Goal: Task Accomplishment & Management: Use online tool/utility

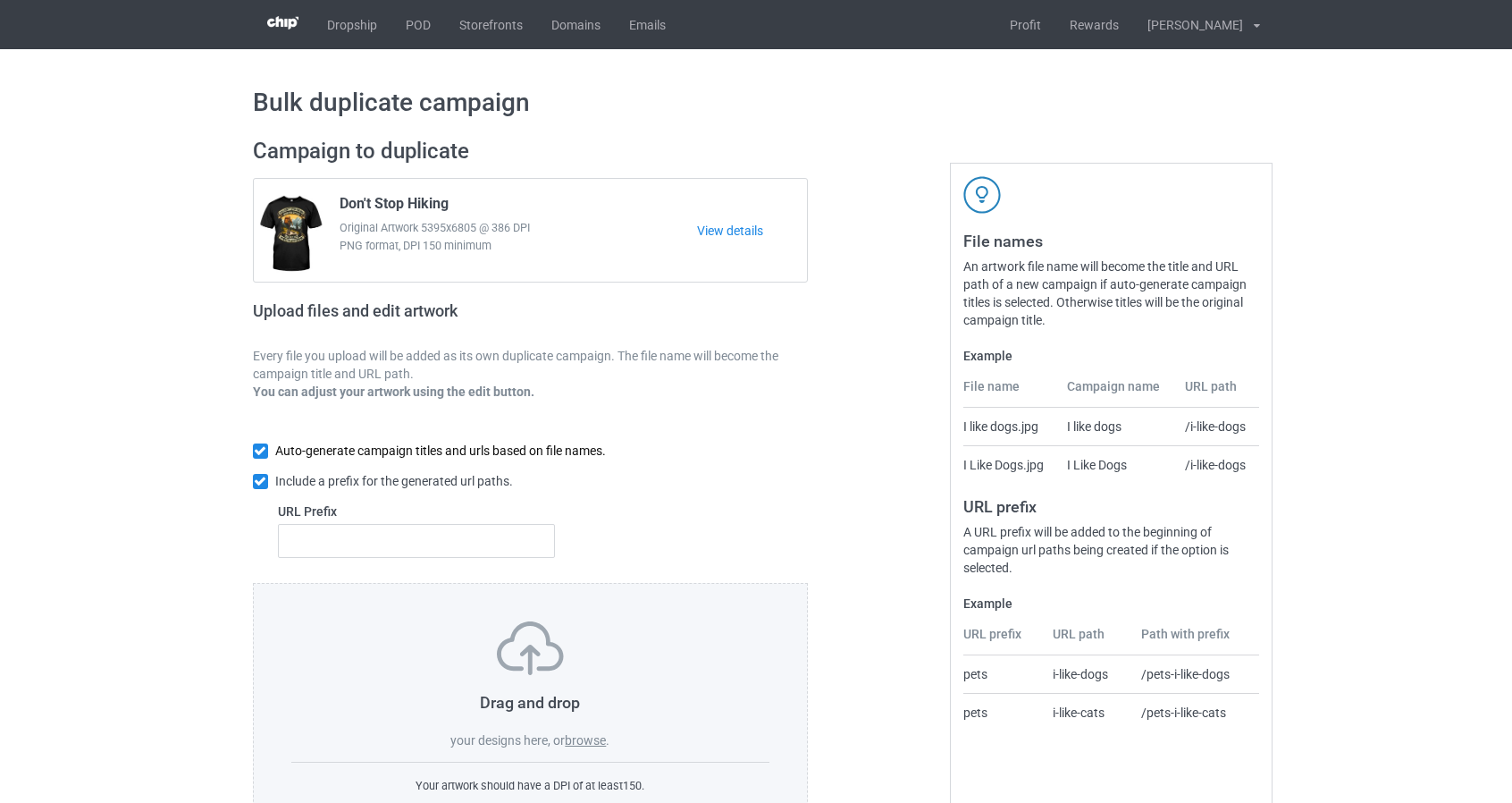
click at [264, 453] on input "checkbox" at bounding box center [261, 451] width 15 height 15
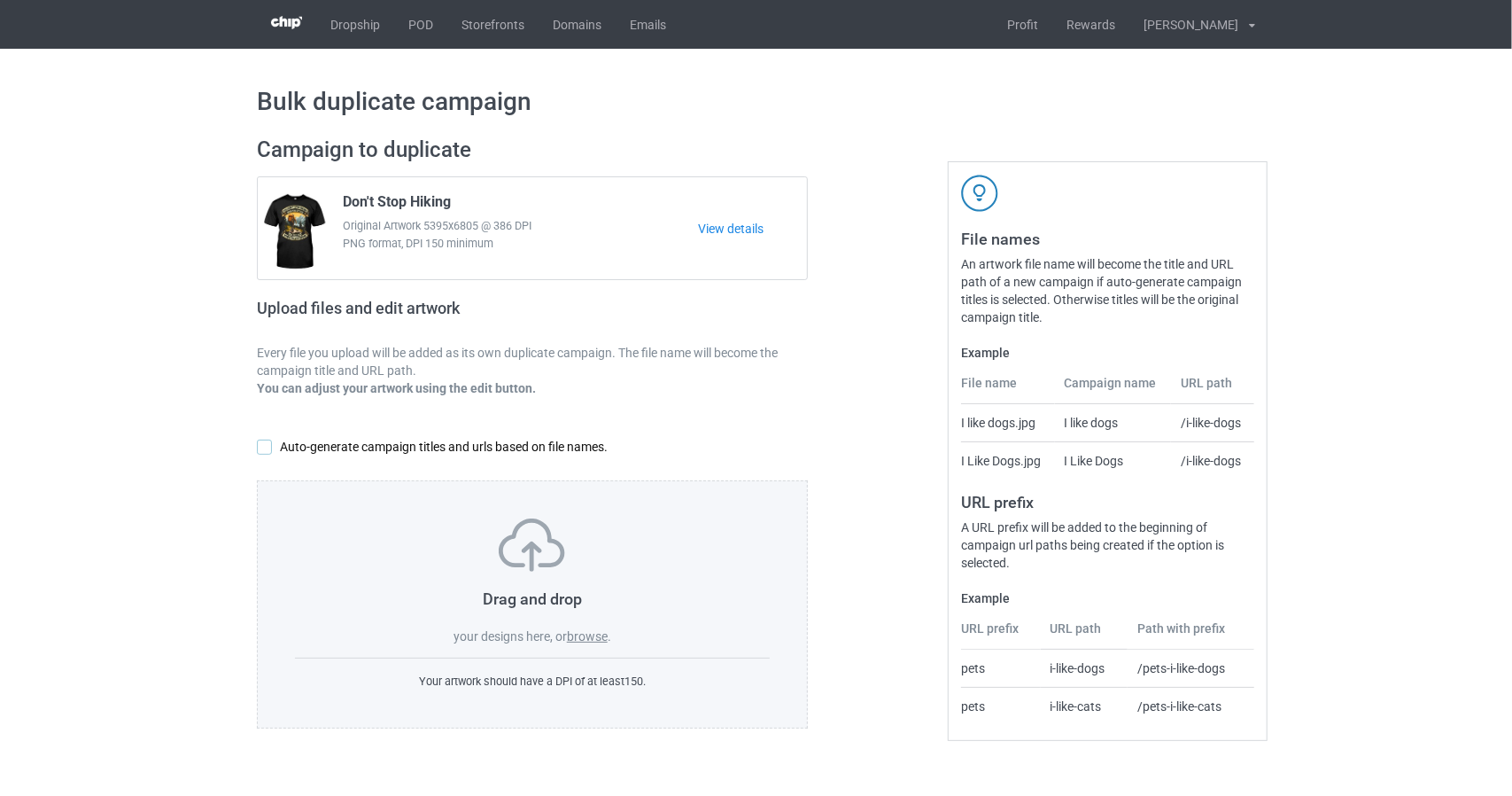
click at [262, 446] on input "checkbox" at bounding box center [264, 447] width 15 height 15
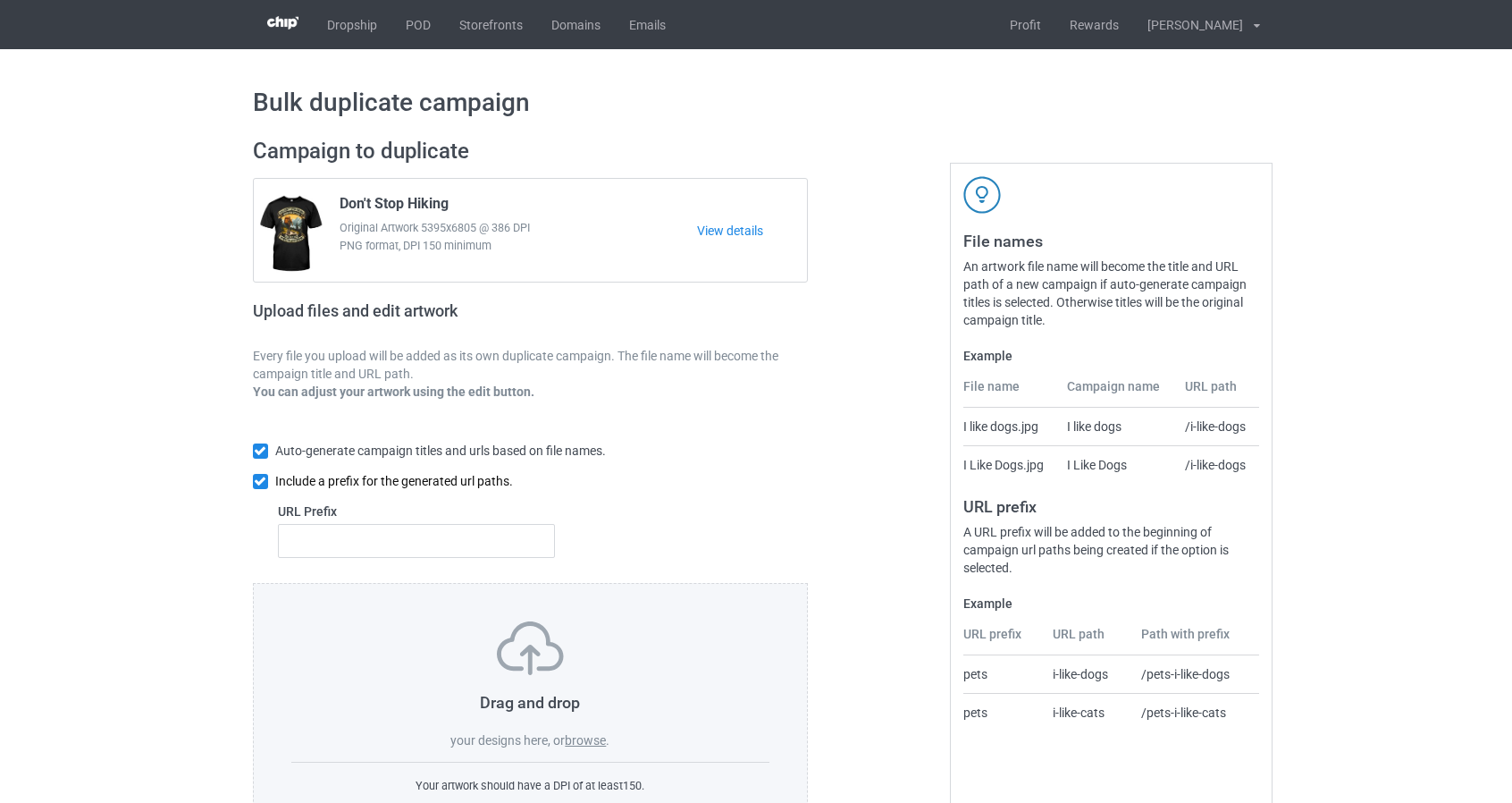
click at [261, 484] on input "checkbox" at bounding box center [261, 481] width 15 height 15
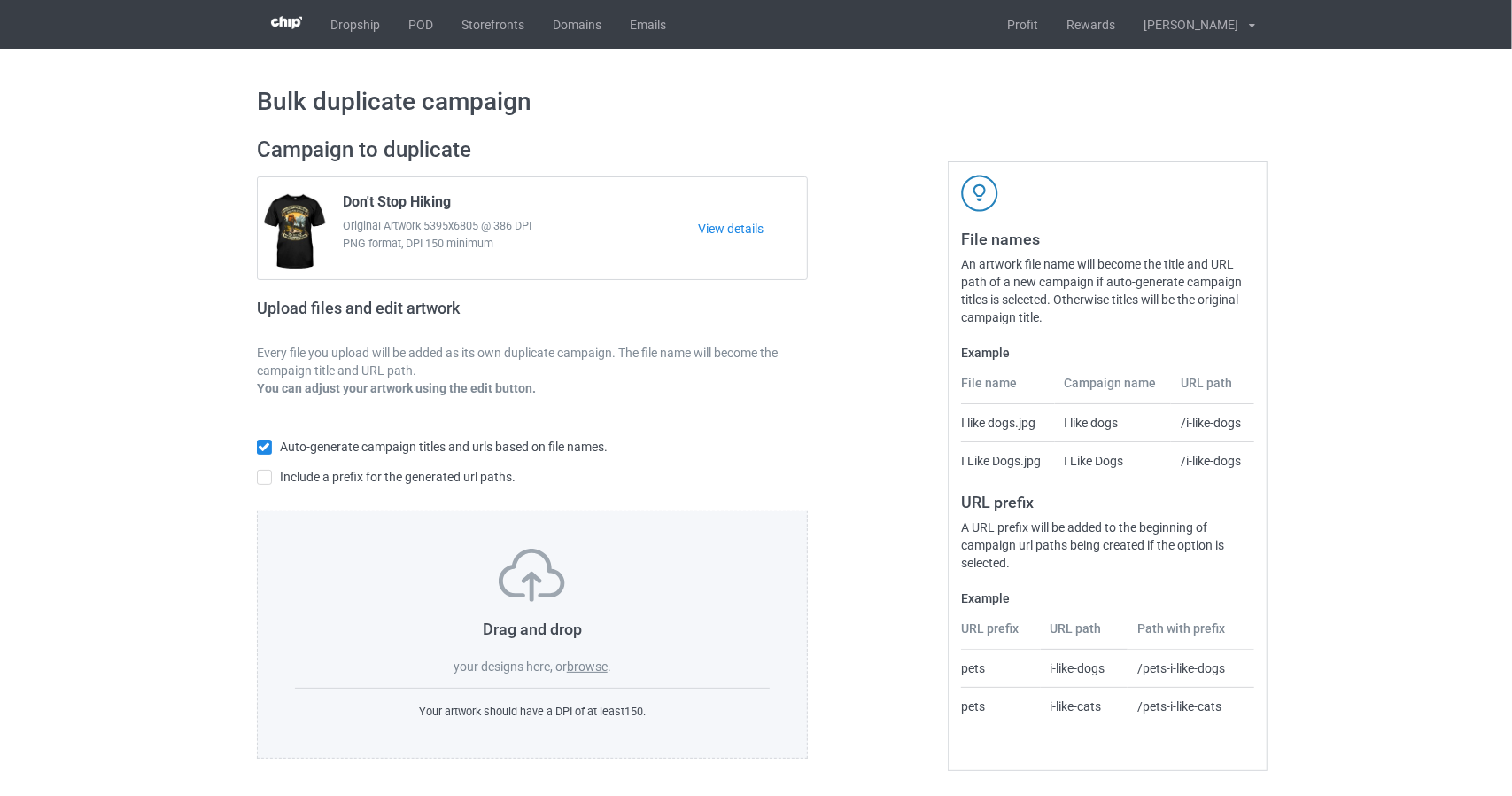
click at [586, 670] on label "browse" at bounding box center [587, 666] width 41 height 14
click at [0, 0] on input "browse" at bounding box center [0, 0] width 0 height 0
click at [585, 665] on label "browse" at bounding box center [587, 666] width 41 height 14
click at [0, 0] on input "browse" at bounding box center [0, 0] width 0 height 0
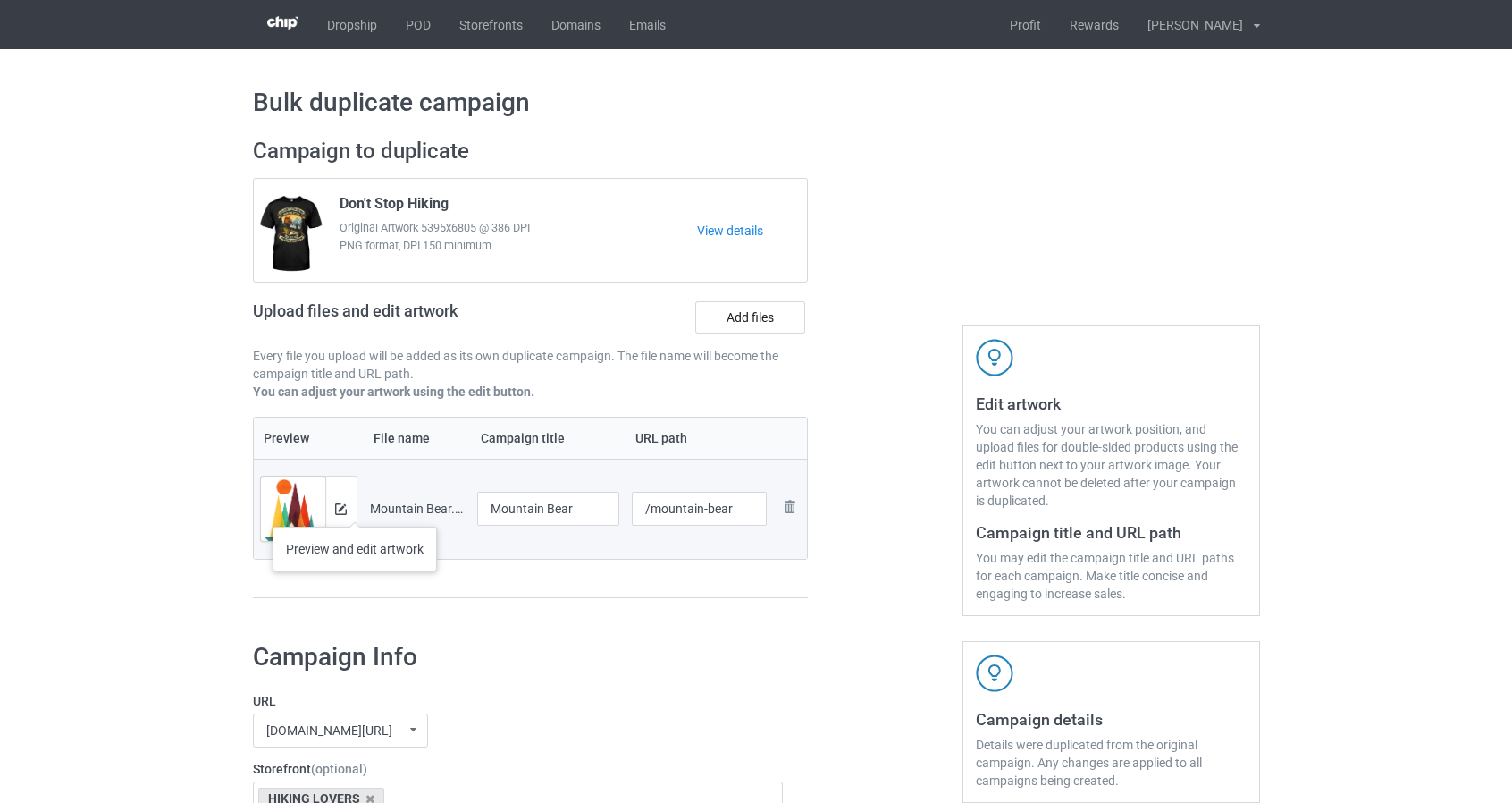
click at [355, 509] on td "Preview and edit artwork" at bounding box center [309, 508] width 110 height 100
click at [345, 507] on img at bounding box center [341, 509] width 11 height 11
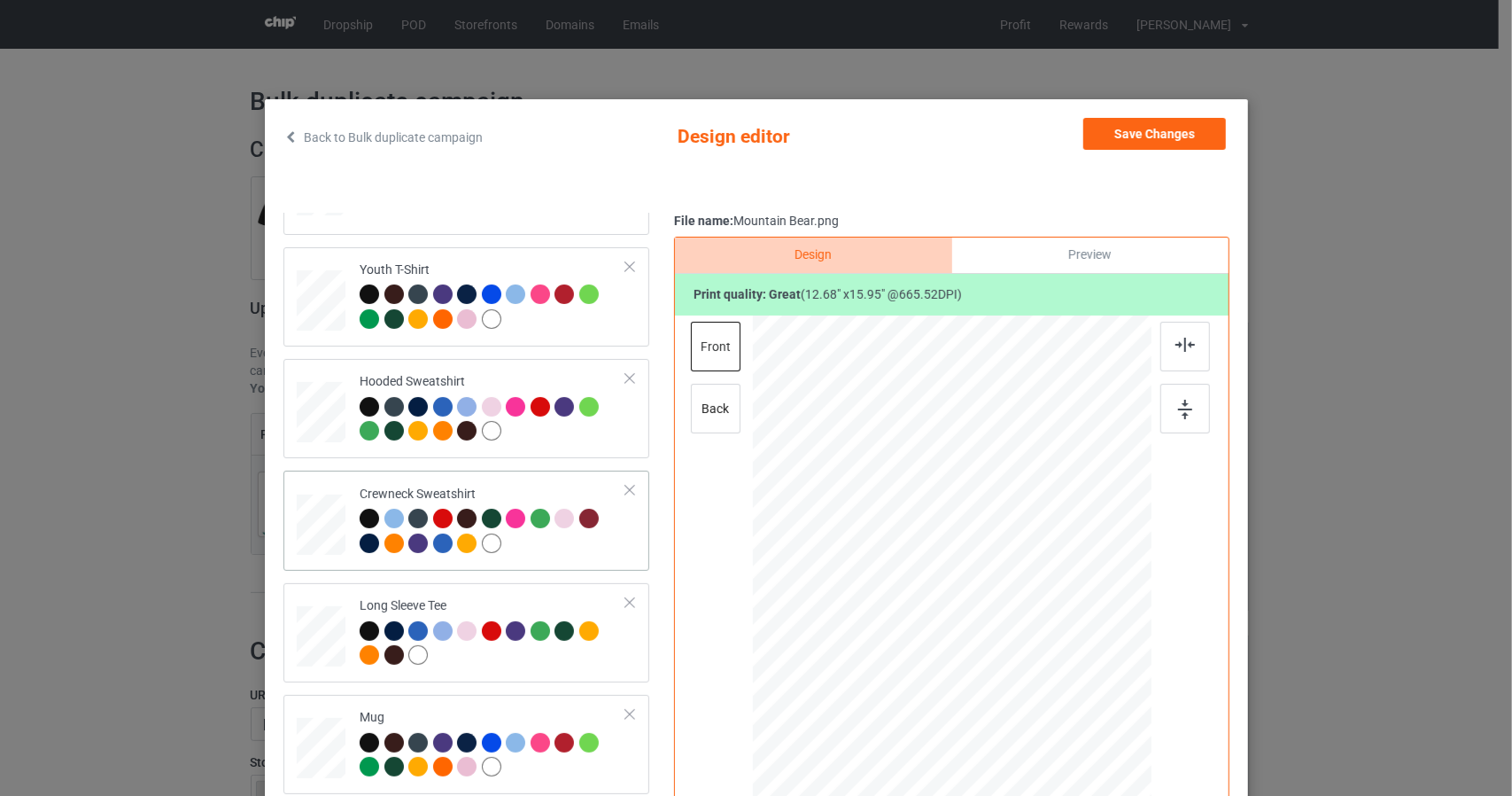
scroll to position [178, 0]
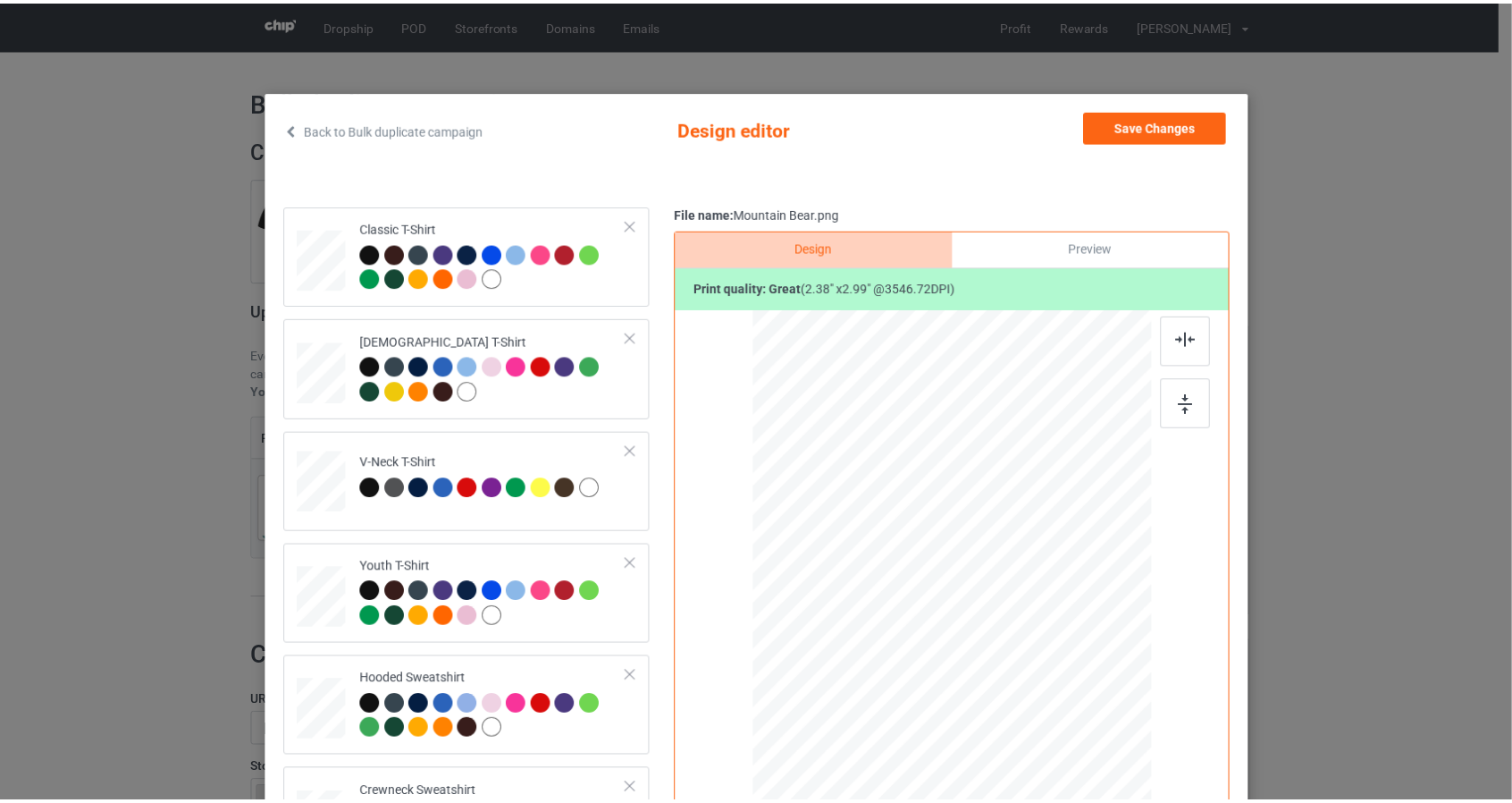
scroll to position [0, 0]
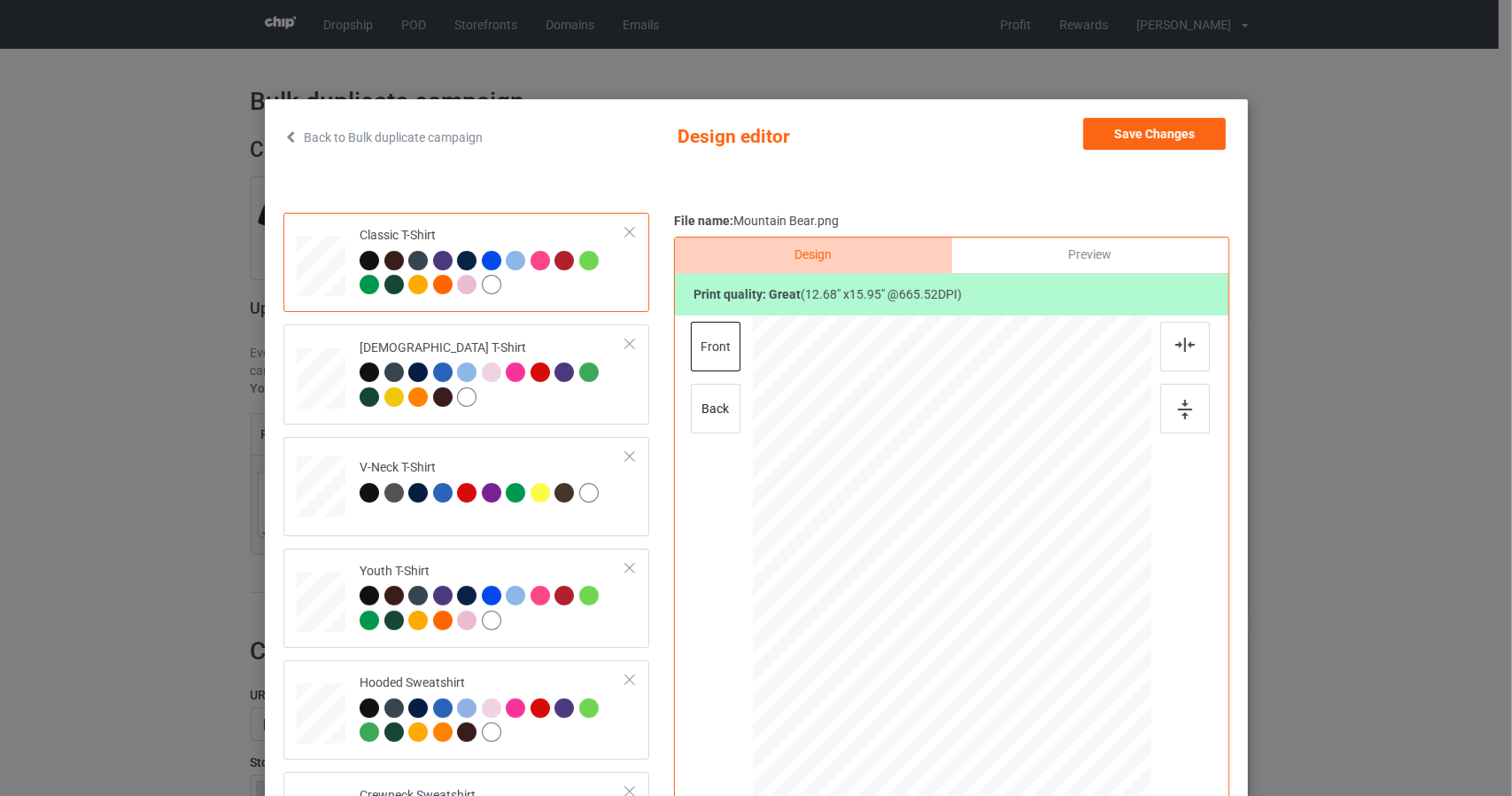
click at [1337, 144] on div "Back to Bulk duplicate campaign Design editor Save Changes Classic T-Shirt [DEM…" at bounding box center [756, 398] width 1512 height 796
click at [1125, 128] on button "Save Changes" at bounding box center [1155, 134] width 142 height 32
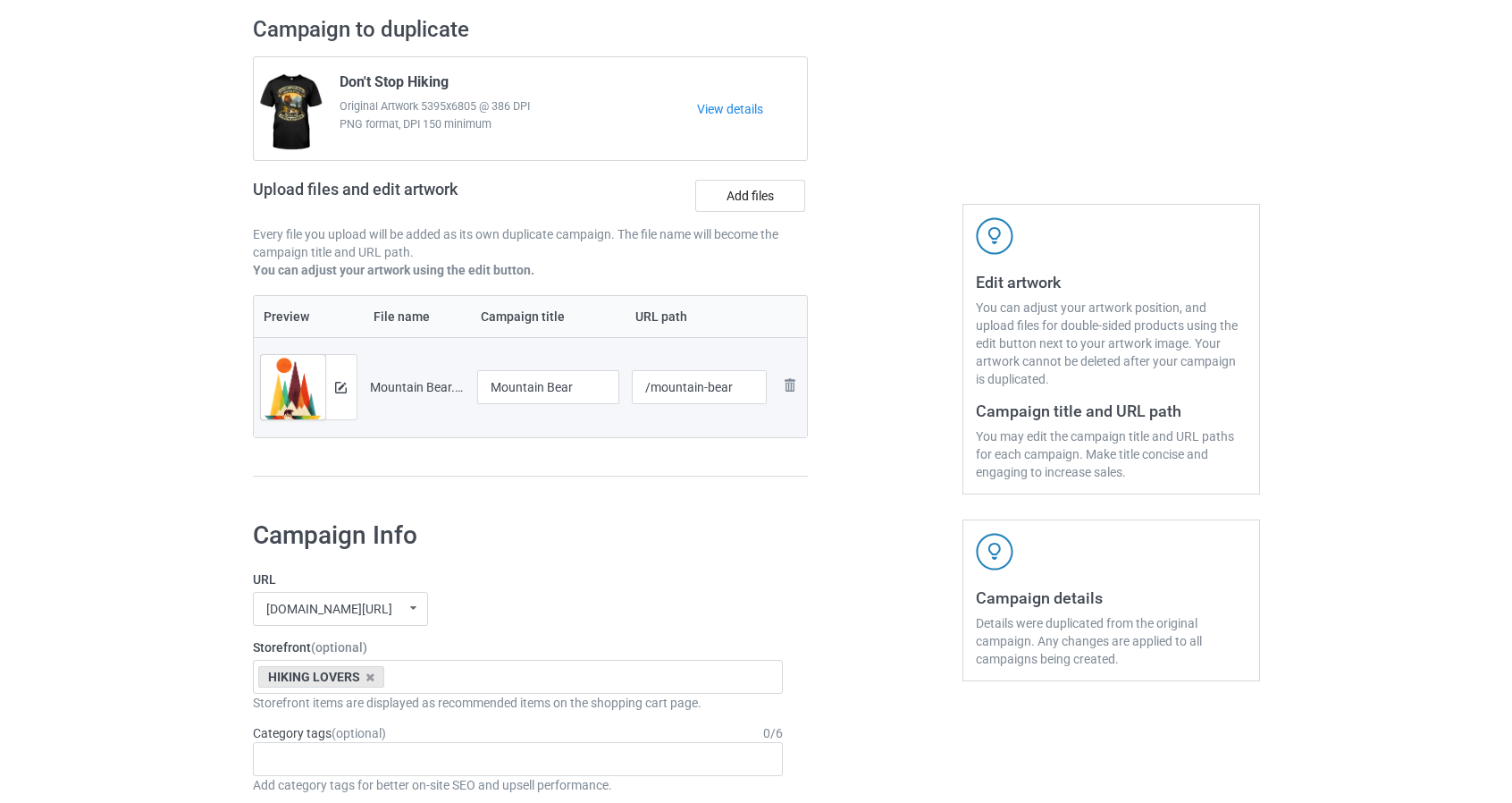
scroll to position [89, 0]
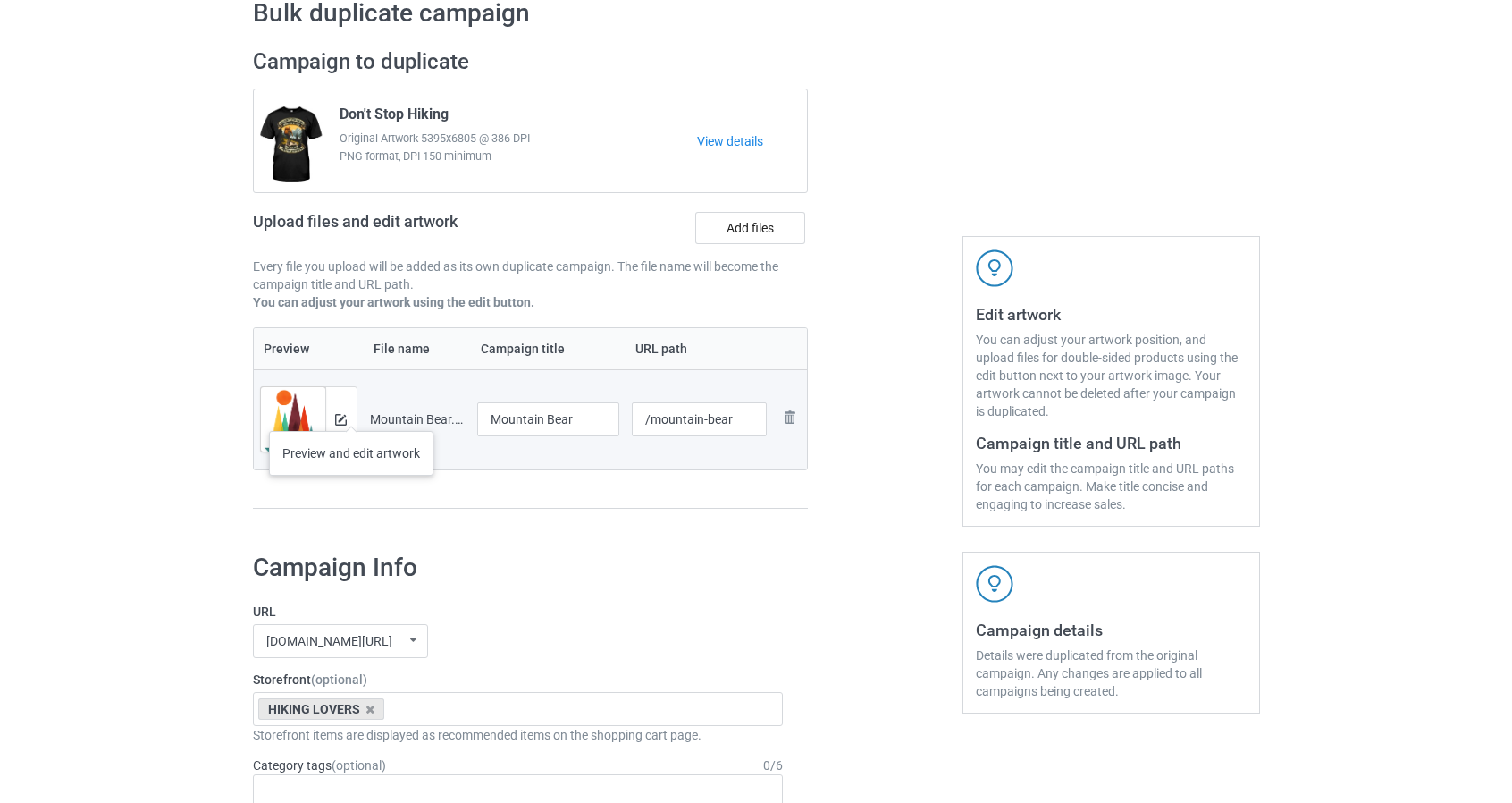
click at [353, 419] on div at bounding box center [341, 419] width 32 height 64
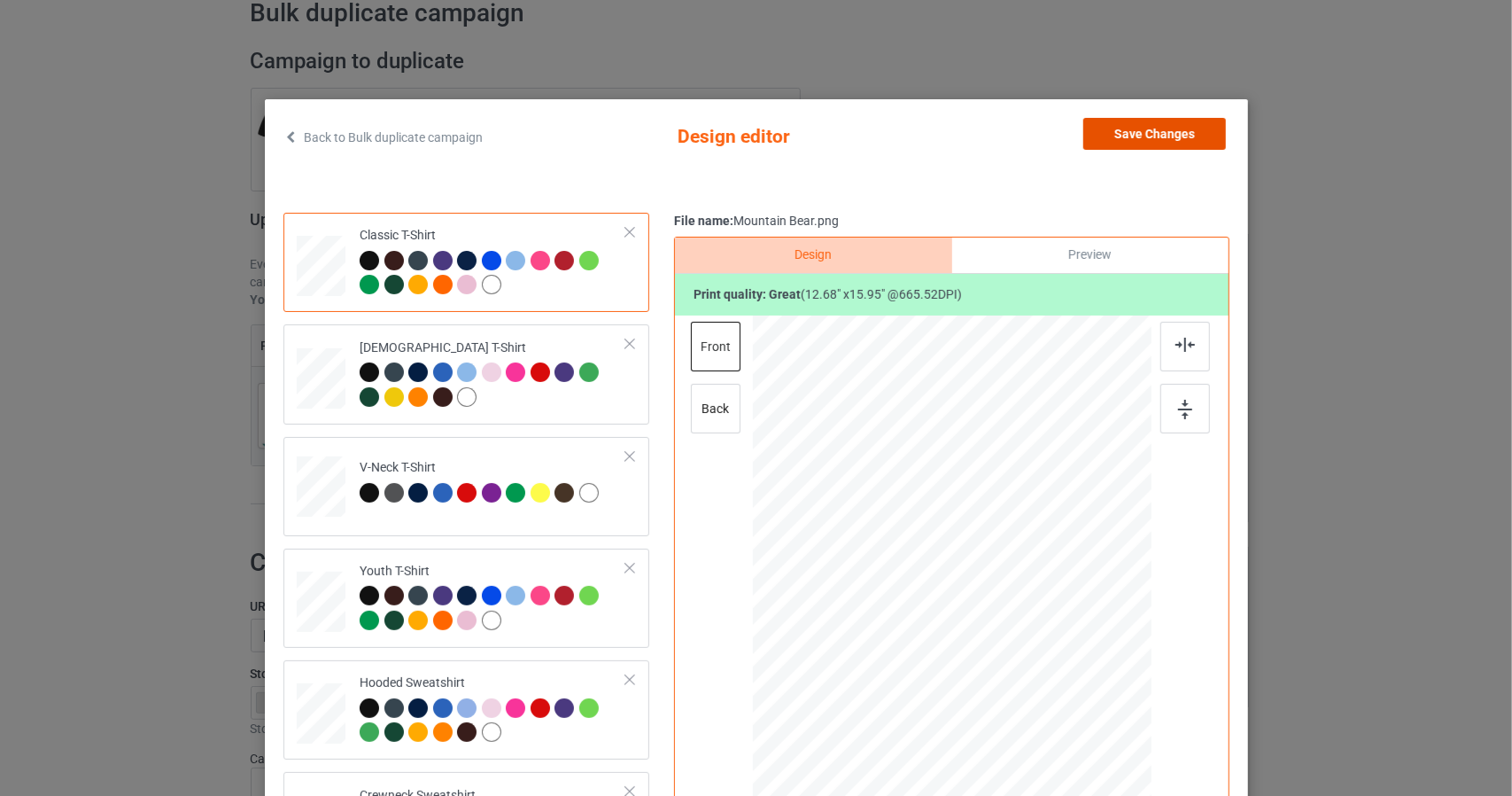
click at [1140, 121] on button "Save Changes" at bounding box center [1155, 134] width 142 height 32
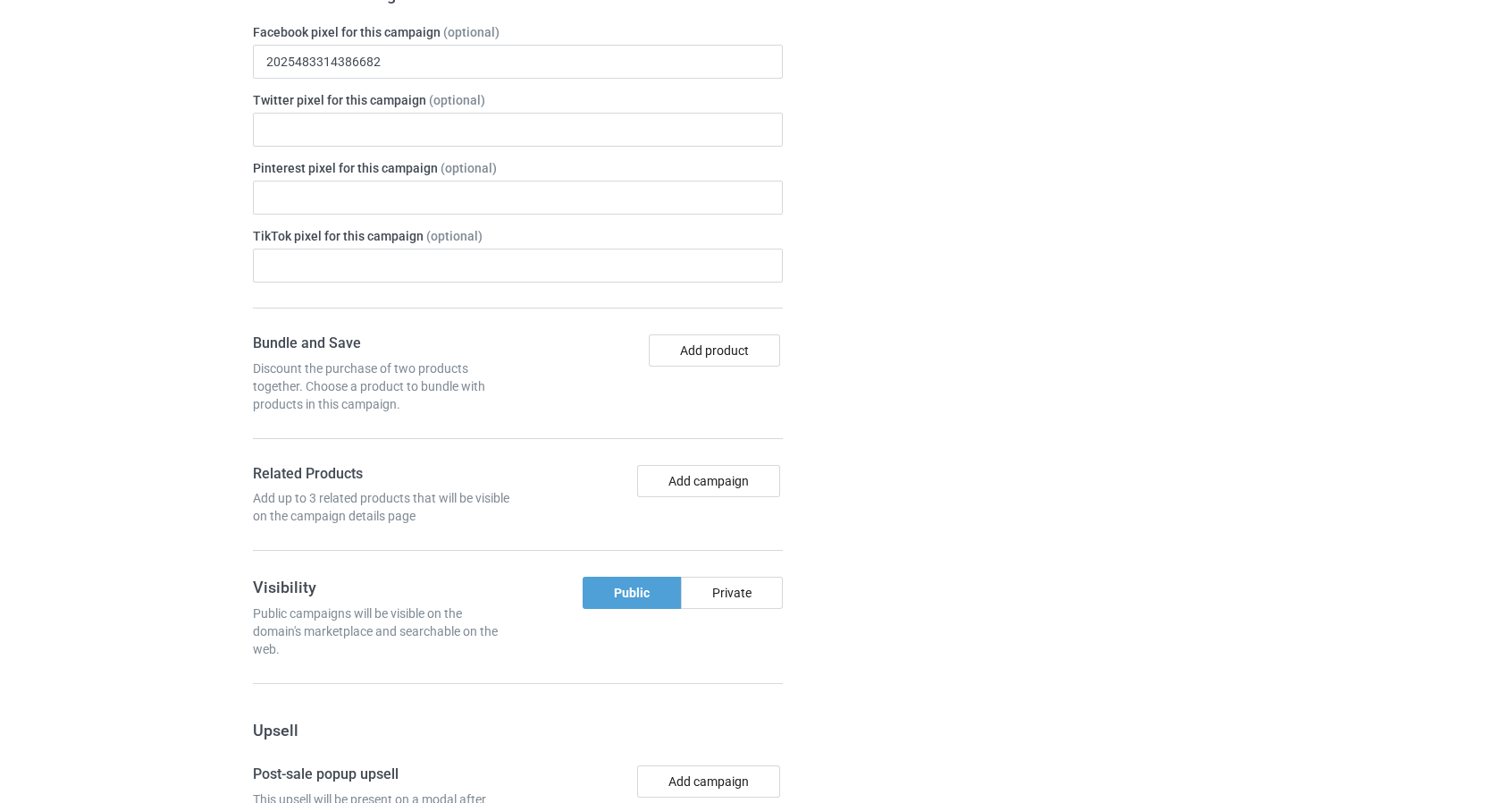
scroll to position [1483, 0]
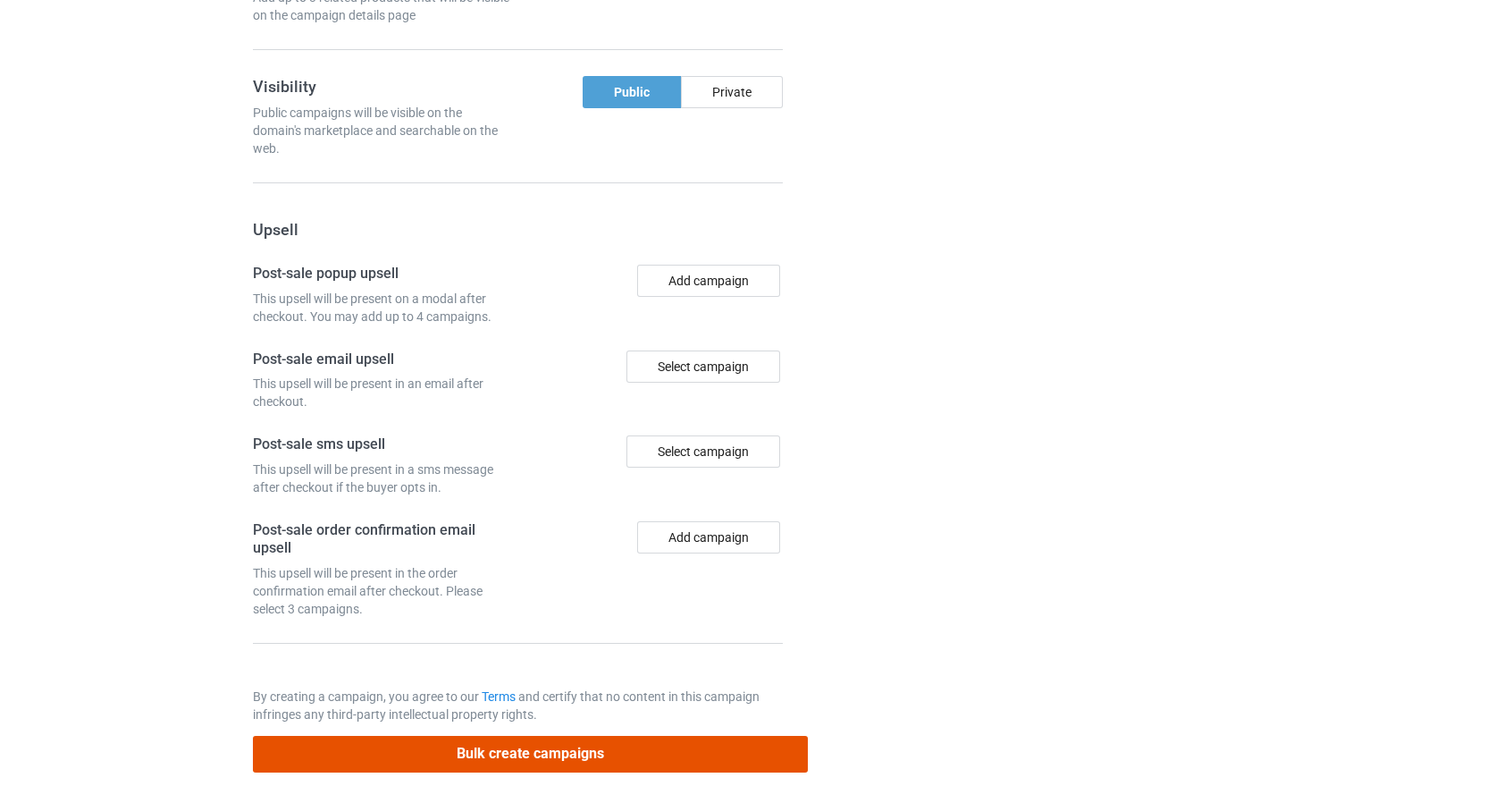
click at [515, 755] on button "Bulk create campaigns" at bounding box center [531, 754] width 556 height 36
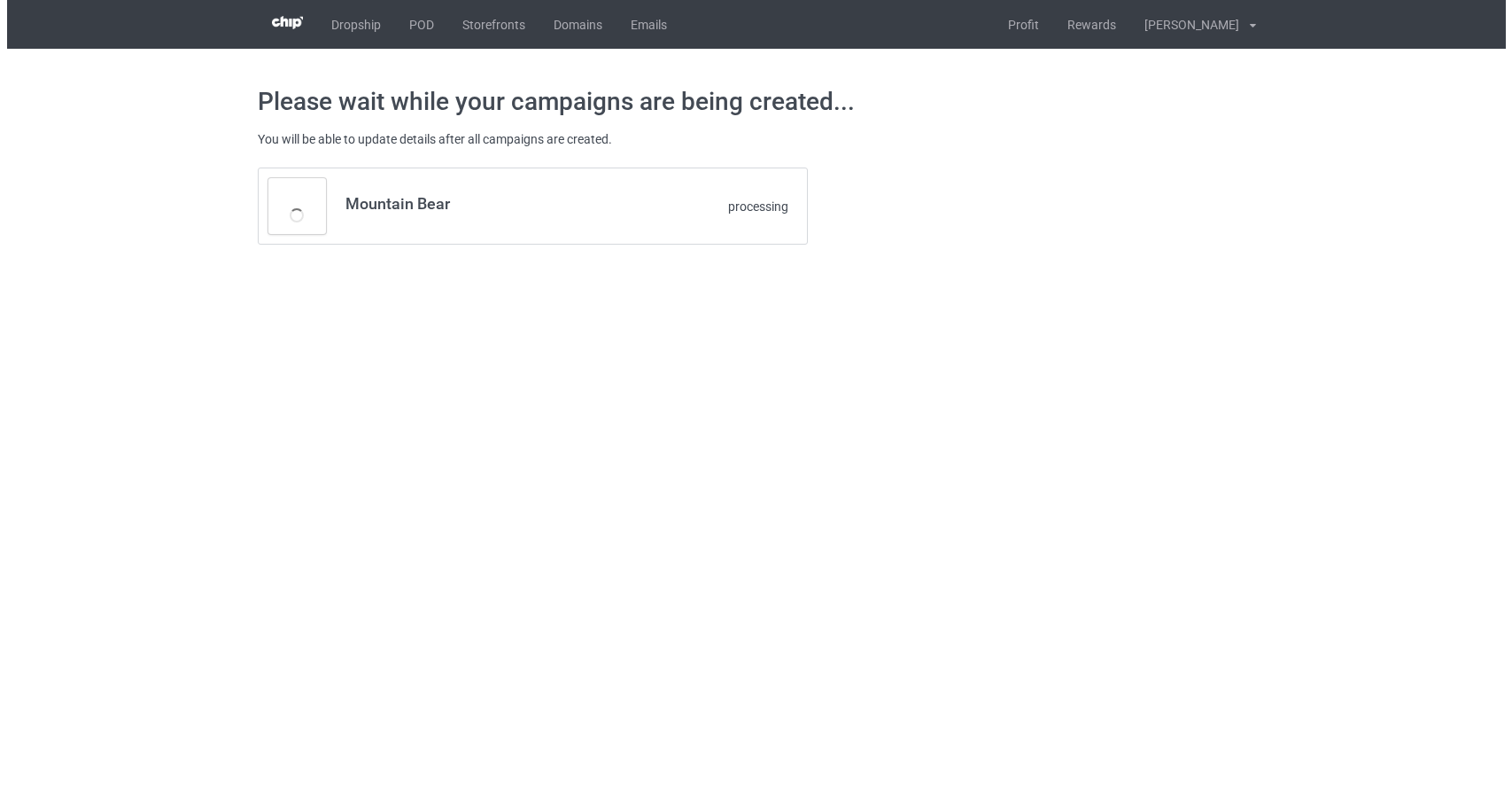
scroll to position [0, 0]
